Goal: Find specific page/section: Find specific page/section

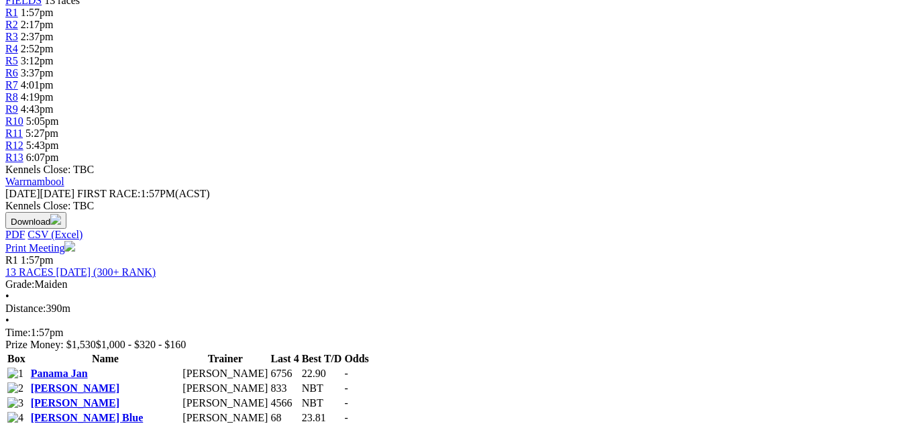
scroll to position [67, 0]
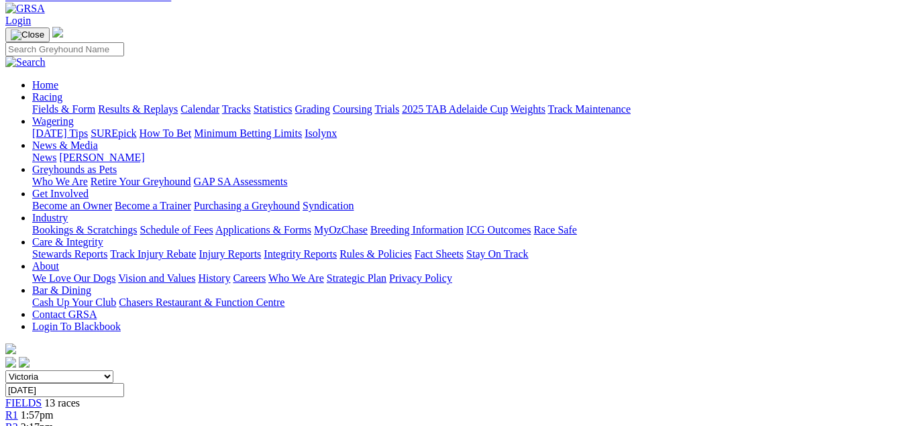
click at [113, 371] on select "[GEOGRAPHIC_DATA] [GEOGRAPHIC_DATA] [GEOGRAPHIC_DATA] [GEOGRAPHIC_DATA] [GEOGRA…" at bounding box center [59, 377] width 108 height 13
select select "WA"
click at [30, 371] on select "[GEOGRAPHIC_DATA] [GEOGRAPHIC_DATA] [GEOGRAPHIC_DATA] [GEOGRAPHIC_DATA] [GEOGRA…" at bounding box center [59, 377] width 108 height 13
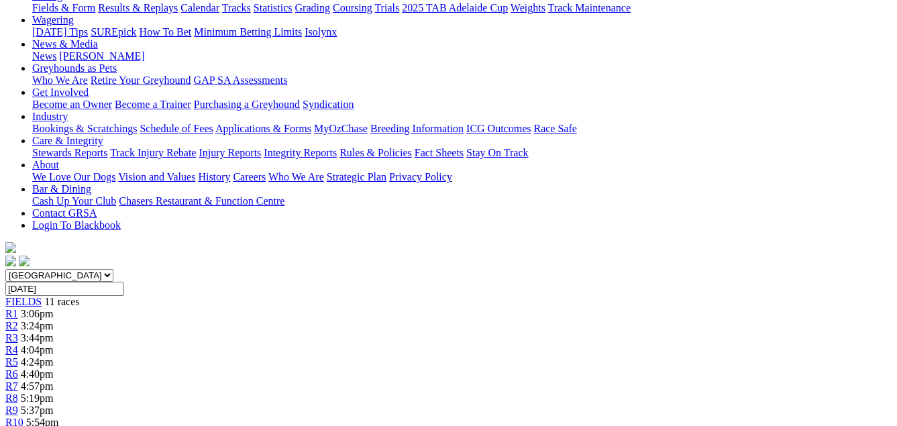
scroll to position [201, 0]
